Goal: Task Accomplishment & Management: Manage account settings

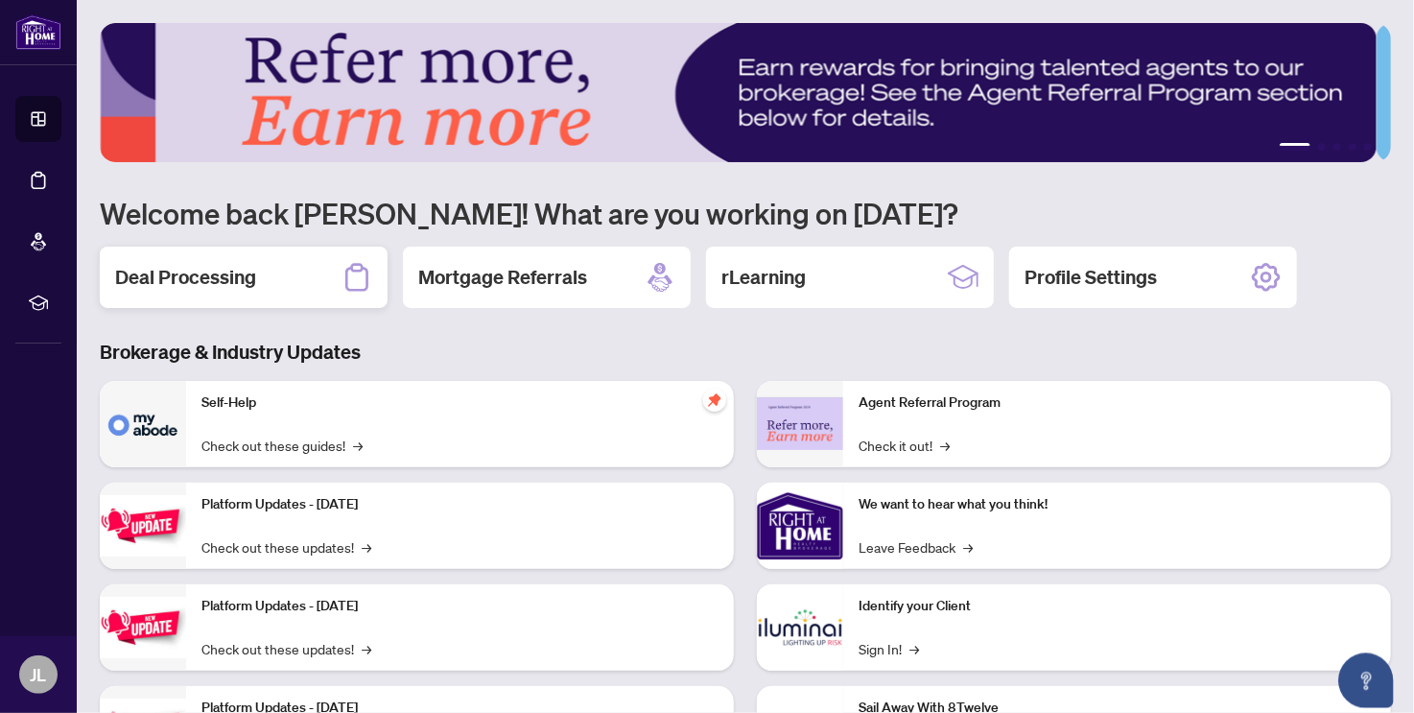
click at [269, 278] on div "Deal Processing" at bounding box center [244, 277] width 288 height 61
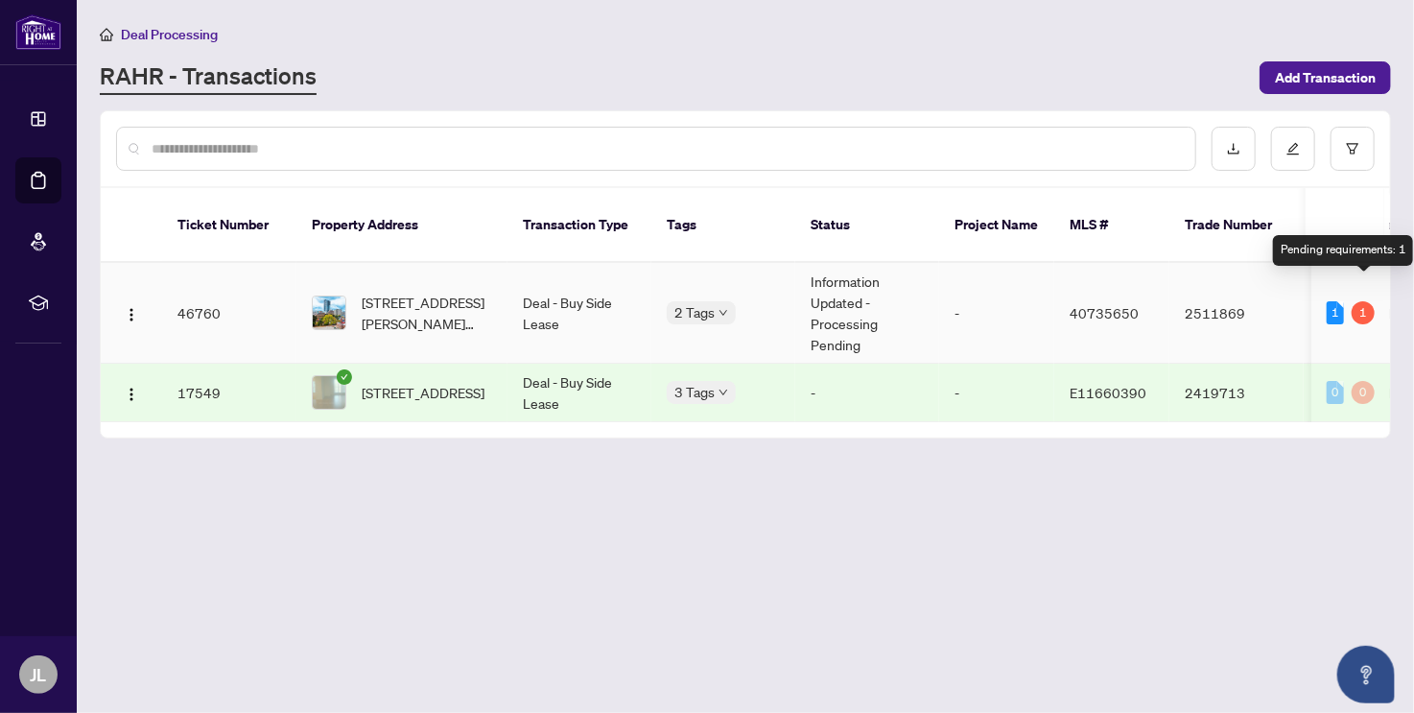
click at [1360, 301] on div "1" at bounding box center [1363, 312] width 23 height 23
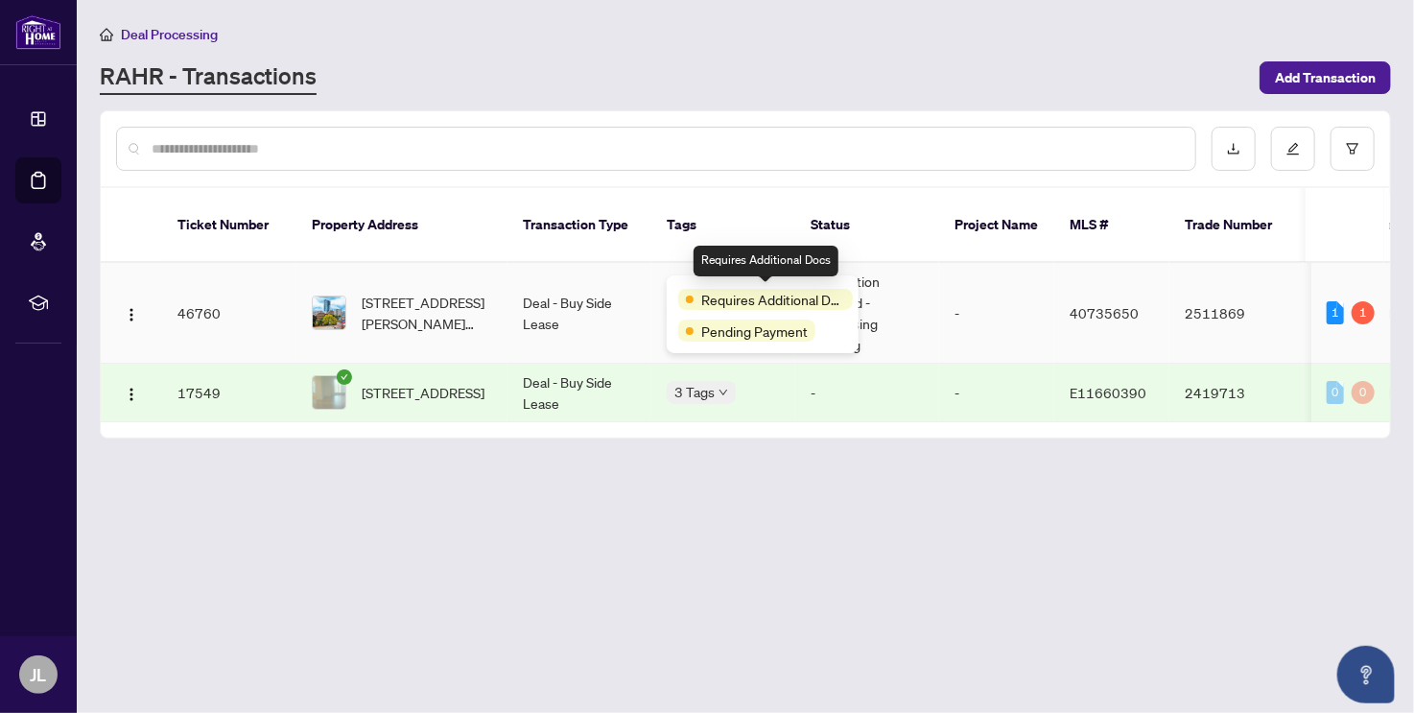
click at [723, 291] on span "Requires Additional Docs" at bounding box center [773, 299] width 144 height 21
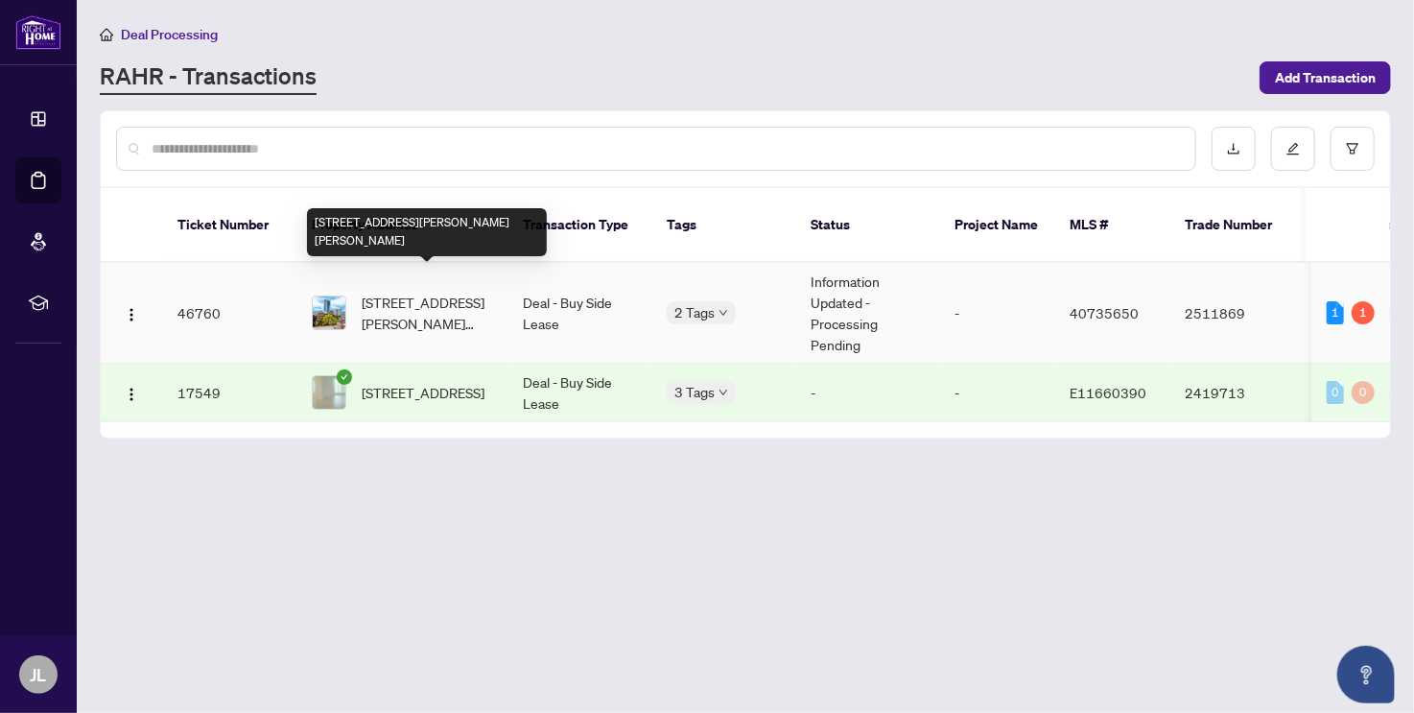
click at [404, 292] on span "[STREET_ADDRESS][PERSON_NAME][PERSON_NAME]" at bounding box center [427, 313] width 130 height 42
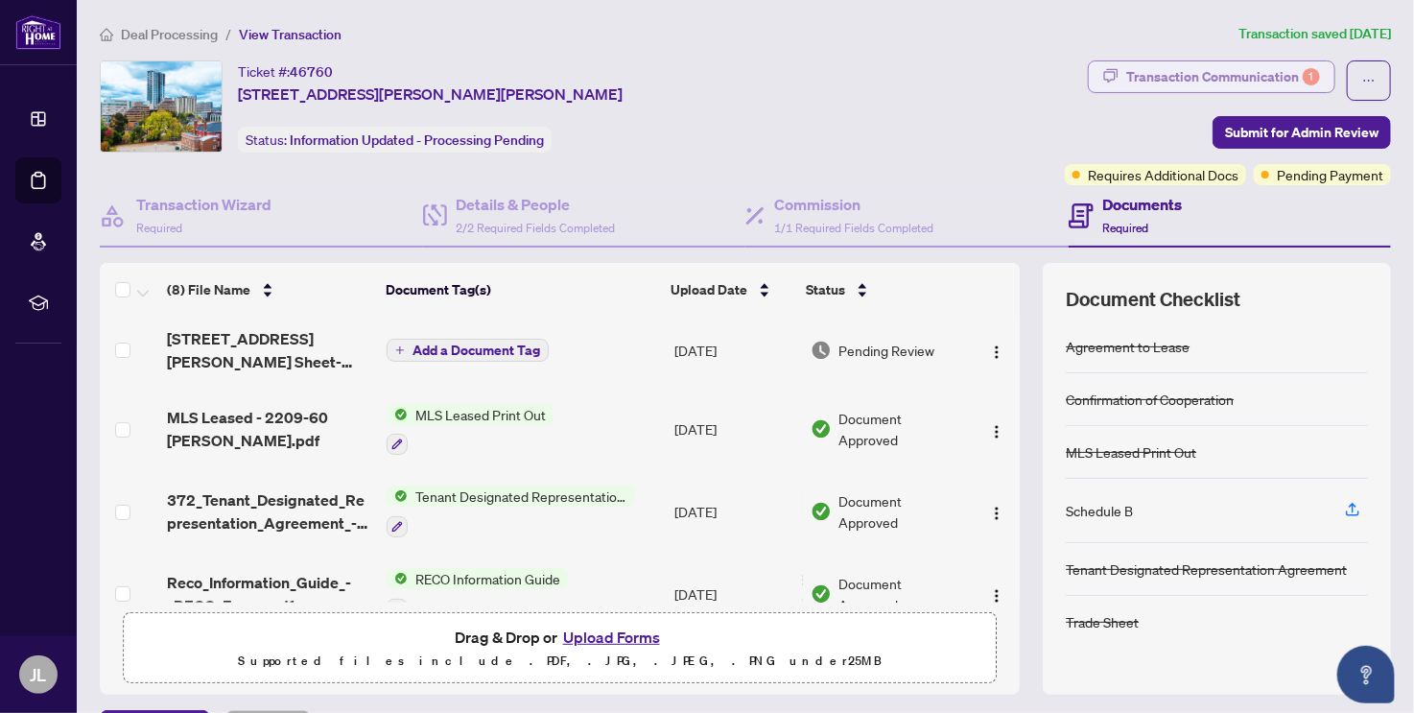
click at [1270, 74] on div "Transaction Communication 1" at bounding box center [1223, 76] width 194 height 31
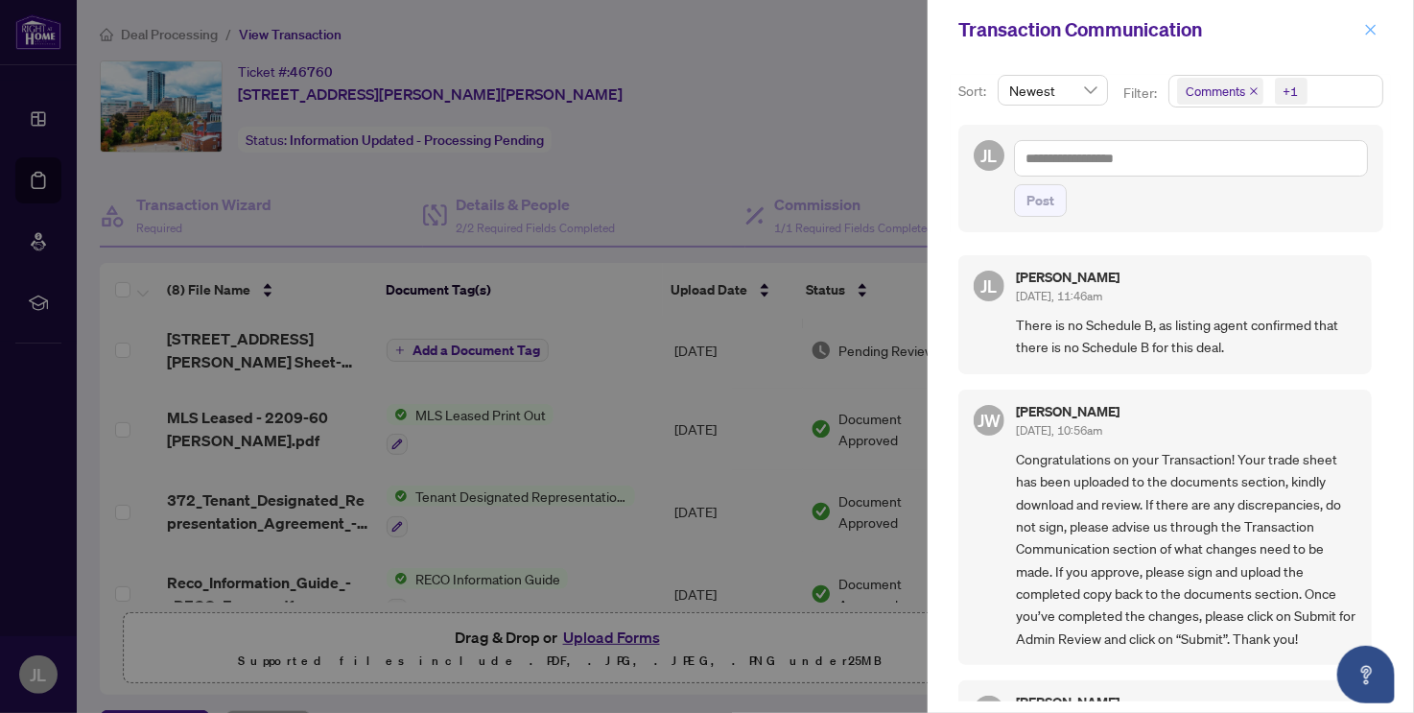
click at [1362, 32] on button "button" at bounding box center [1371, 29] width 25 height 23
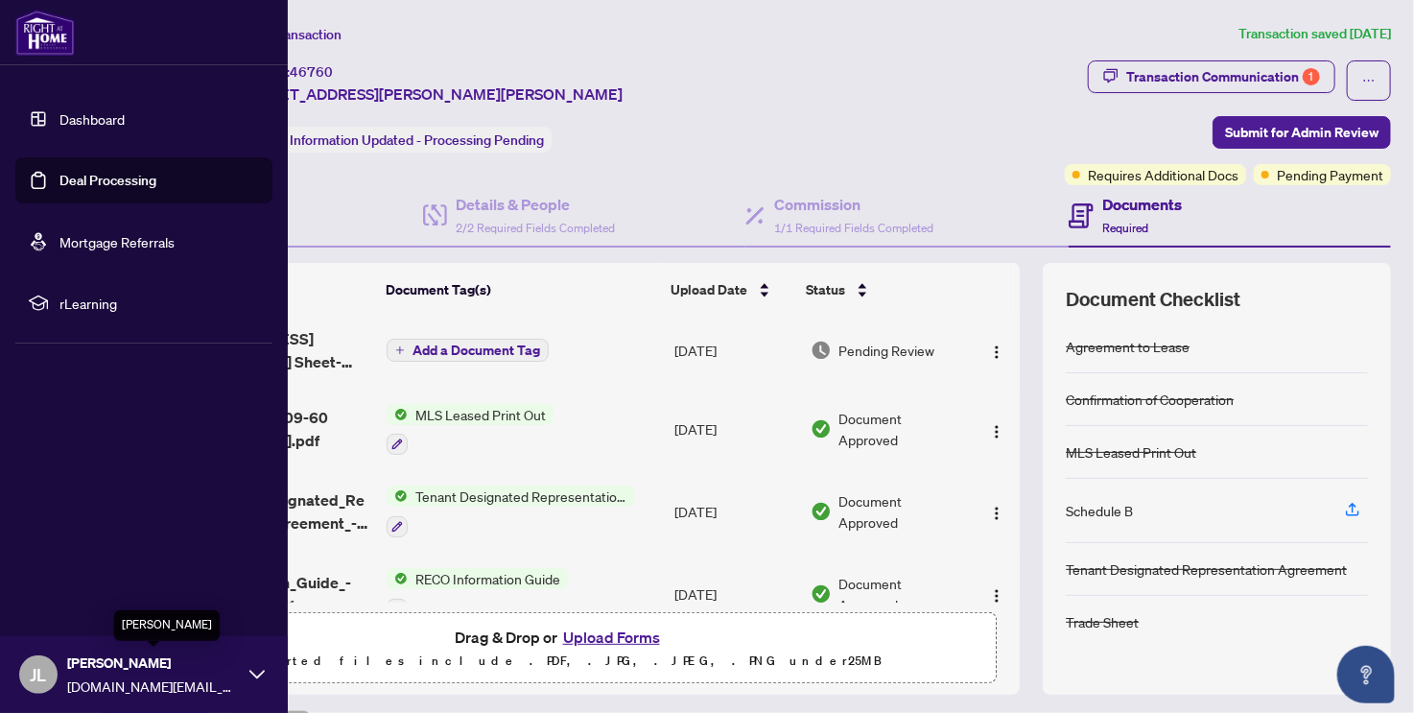
click at [222, 660] on span "[PERSON_NAME]" at bounding box center [153, 662] width 173 height 21
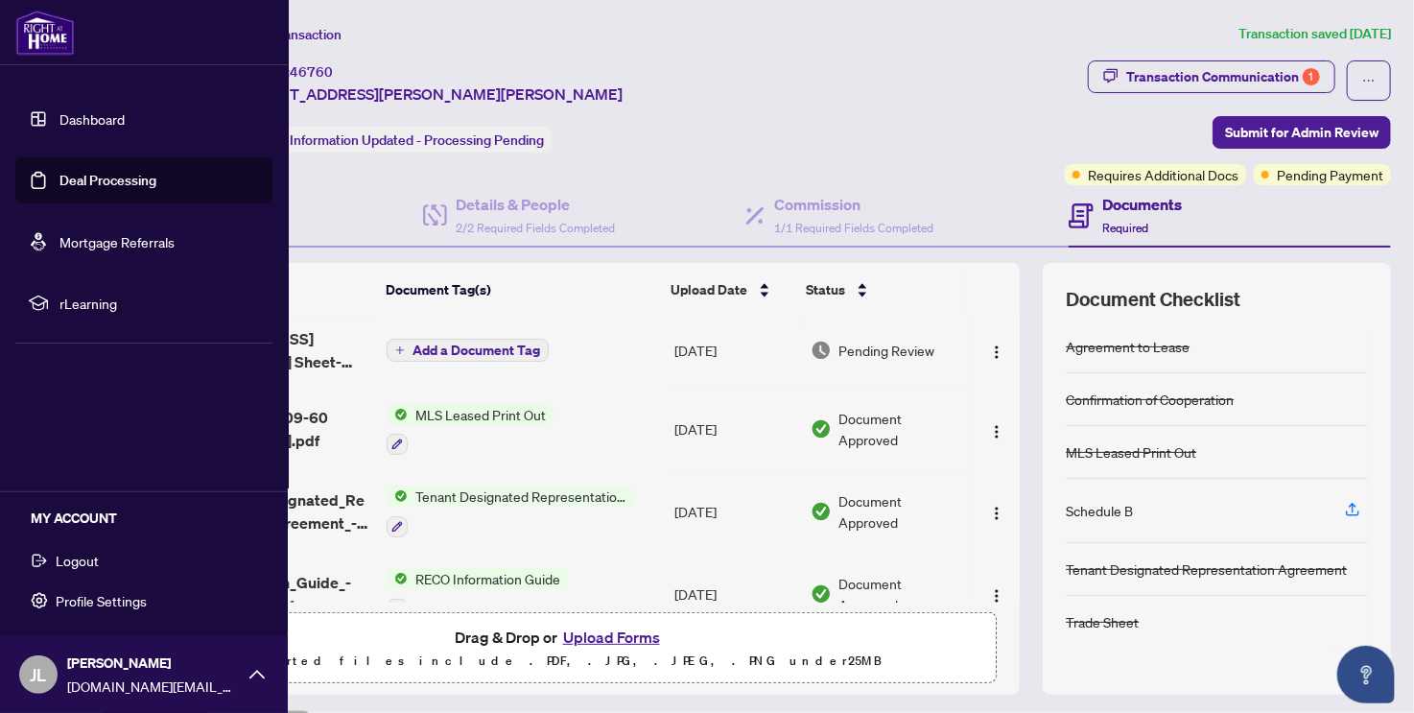
click at [101, 559] on button "Logout" at bounding box center [143, 560] width 257 height 33
